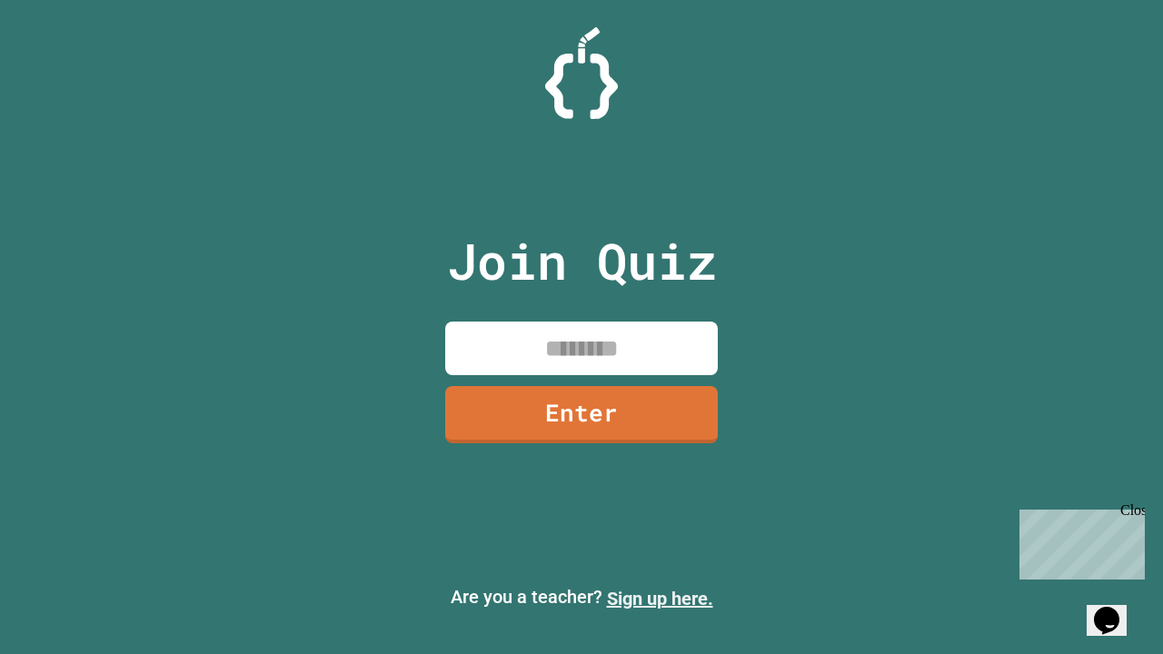
click at [660, 599] on link "Sign up here." at bounding box center [660, 599] width 106 height 22
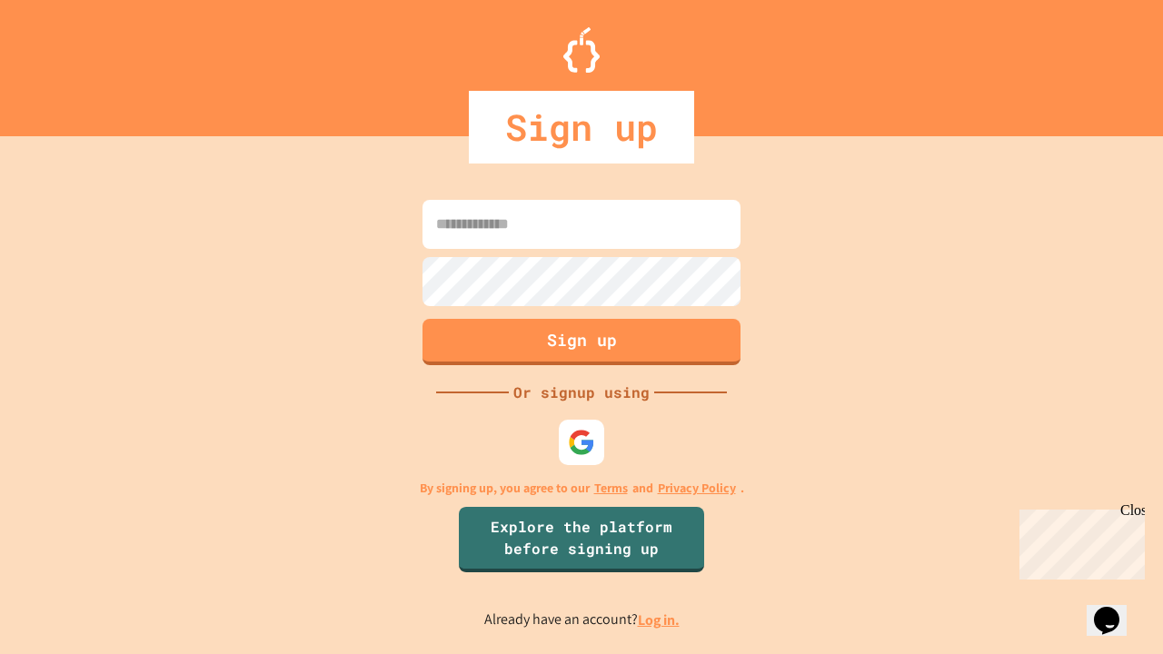
click at [660, 620] on link "Log in." at bounding box center [659, 620] width 42 height 19
